Goal: Transaction & Acquisition: Purchase product/service

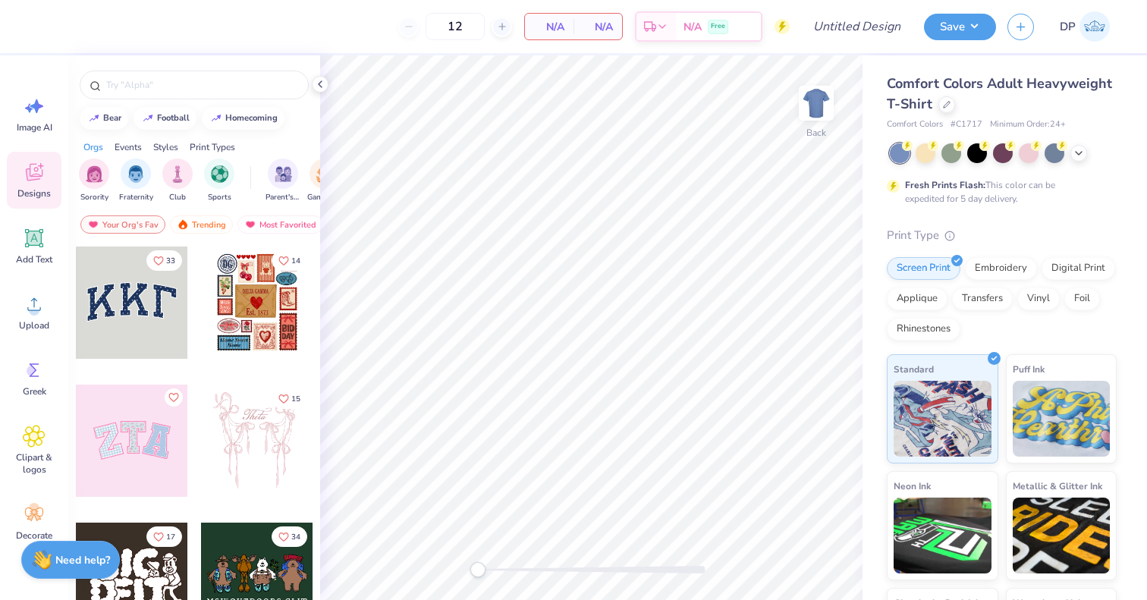
click at [144, 421] on div at bounding box center [132, 441] width 112 height 112
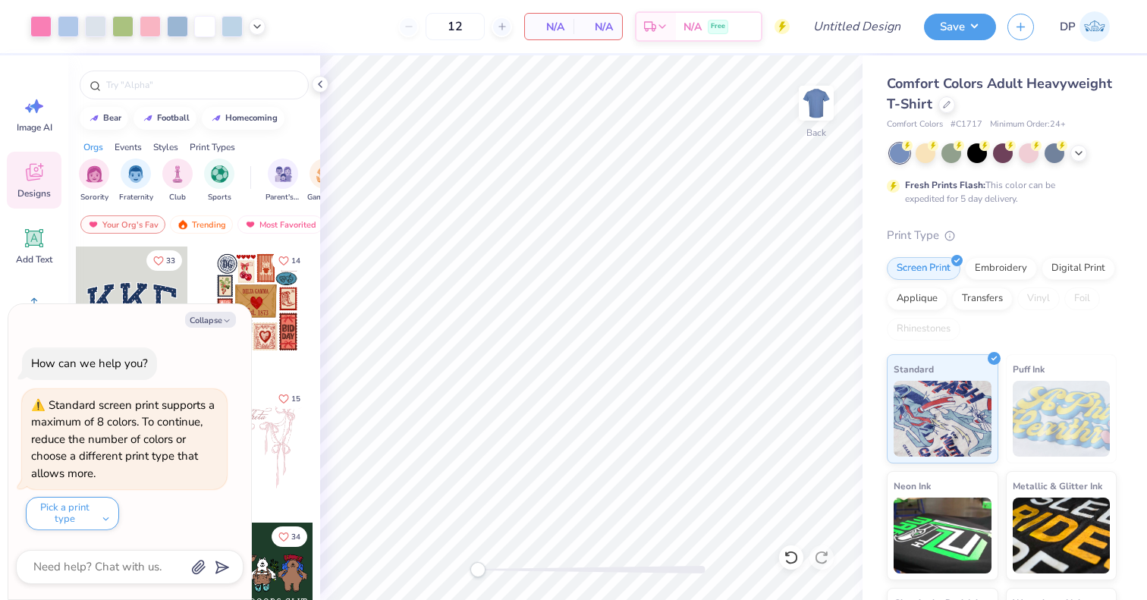
click at [316, 120] on div "bear football homecoming" at bounding box center [194, 118] width 252 height 23
click at [220, 325] on button "Collapse" at bounding box center [210, 320] width 51 height 16
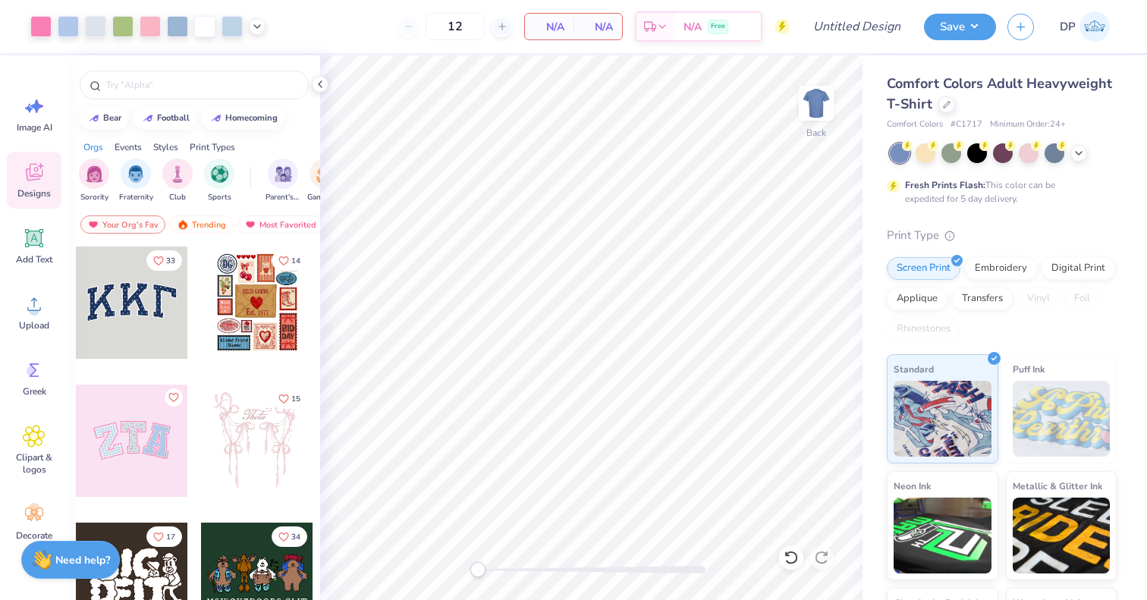
click at [241, 319] on div at bounding box center [257, 303] width 112 height 112
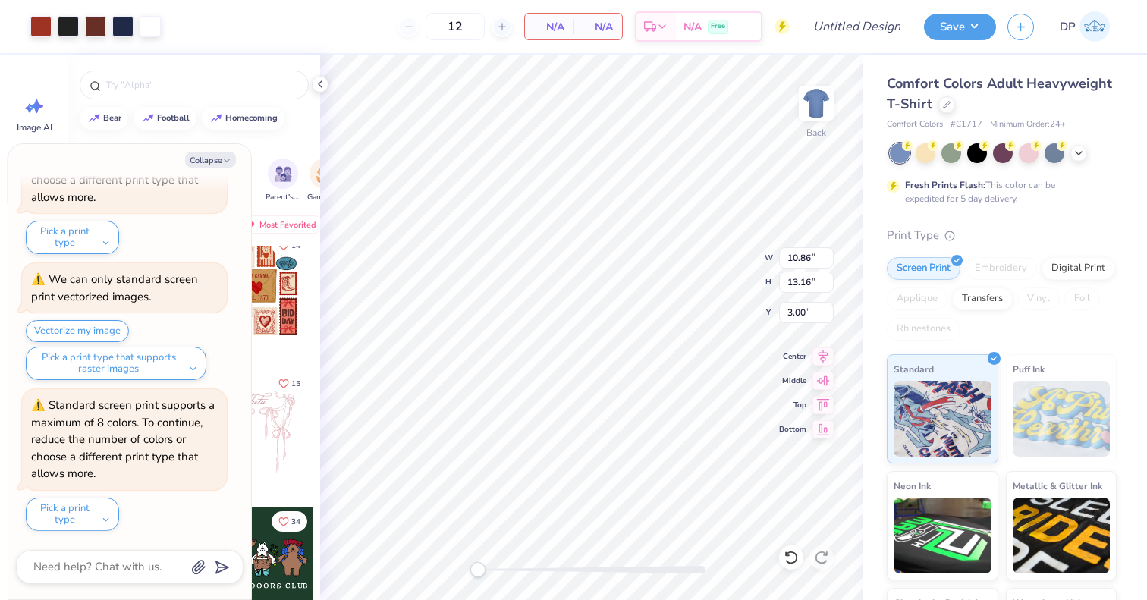
scroll to position [24, 0]
click at [320, 78] on icon at bounding box center [320, 84] width 12 height 12
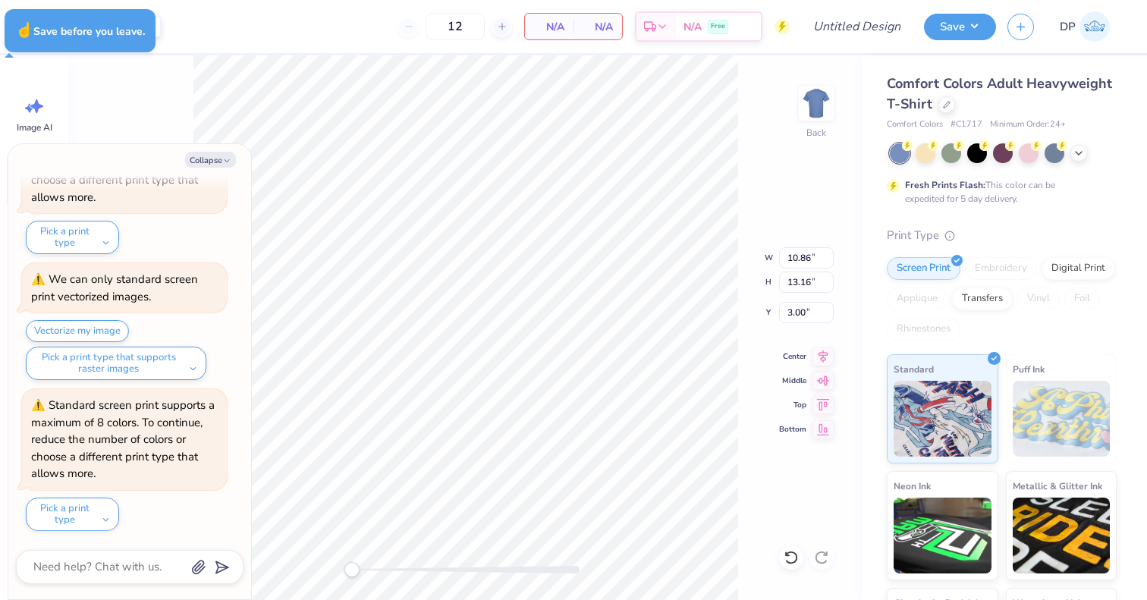
type textarea "x"
